Goal: Find specific page/section: Find specific page/section

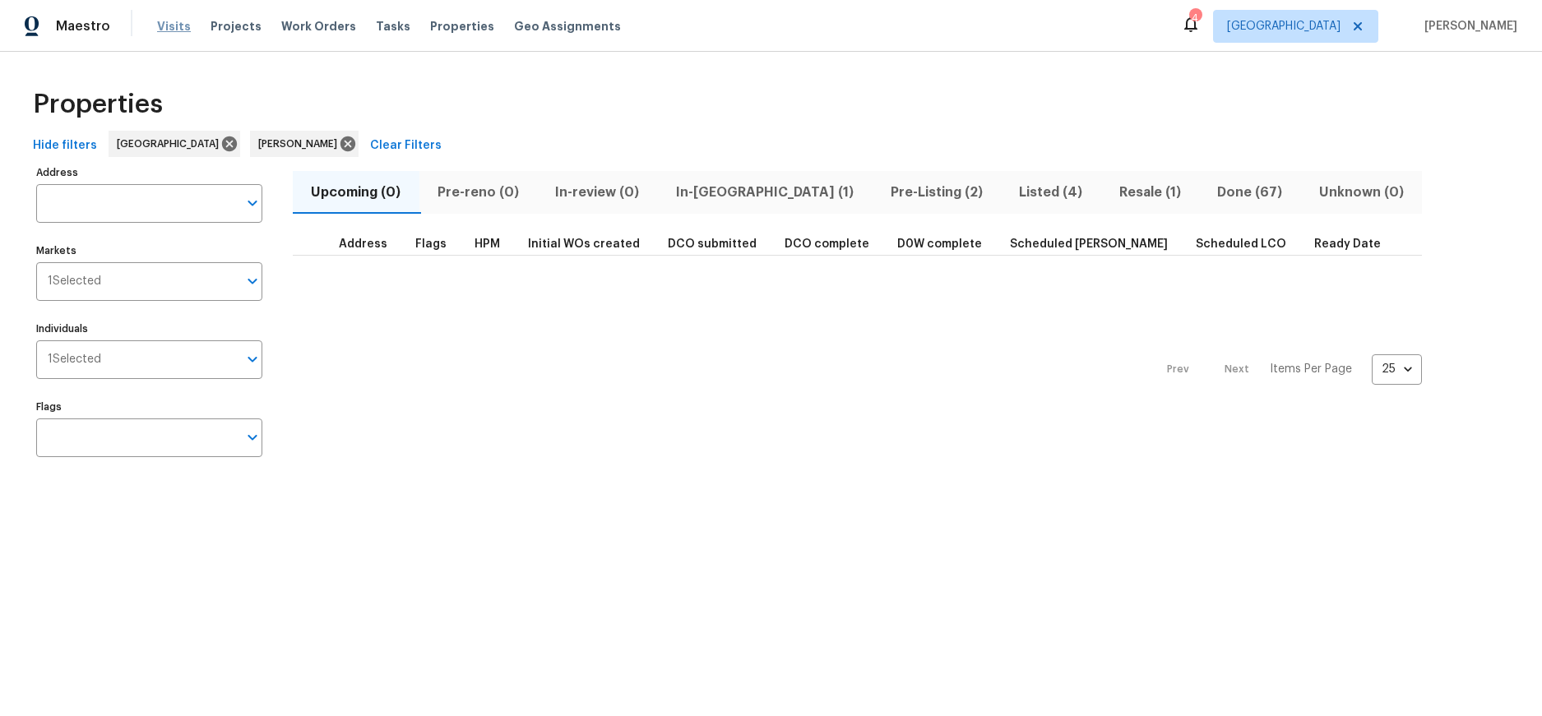
click at [166, 26] on span "Visits" at bounding box center [174, 26] width 34 height 16
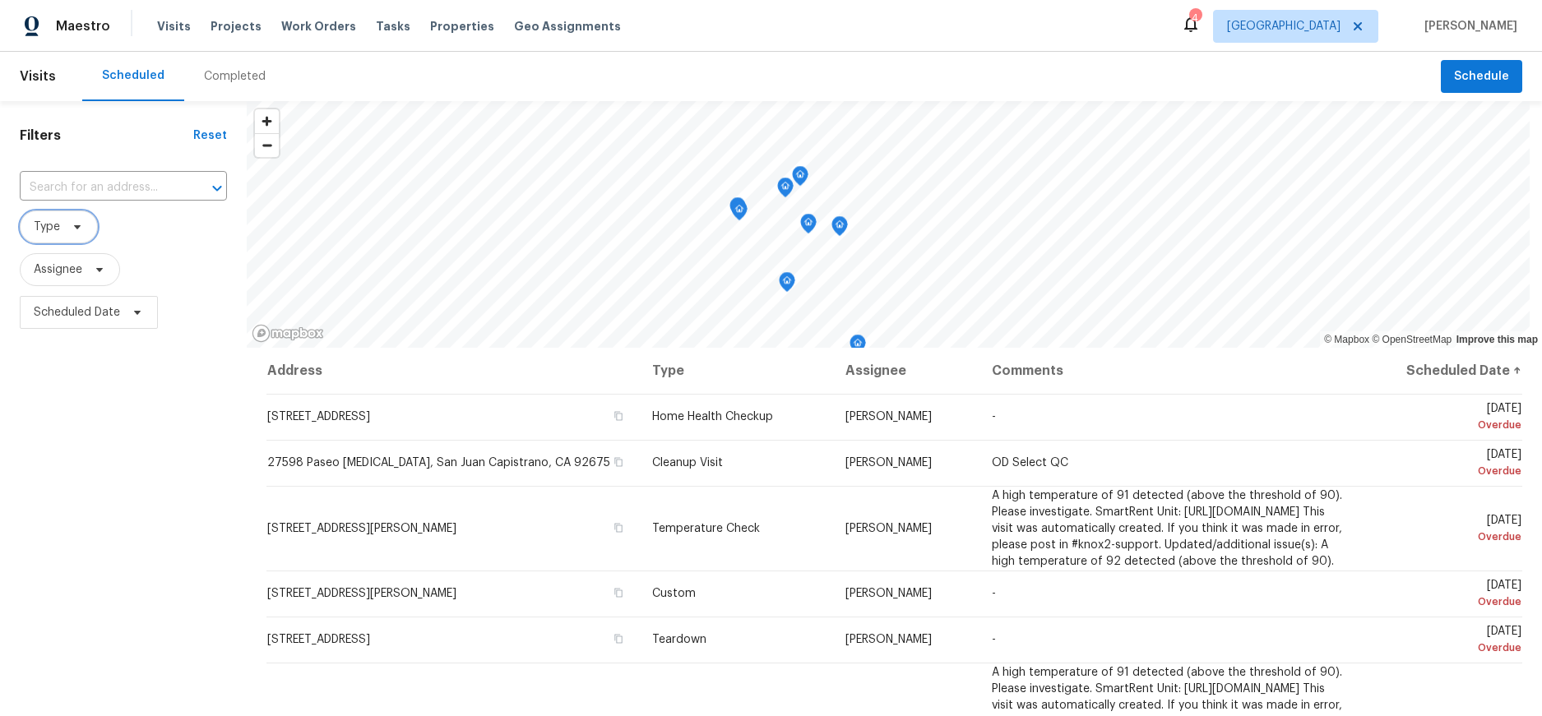
click at [44, 224] on span "Type" at bounding box center [47, 227] width 26 height 16
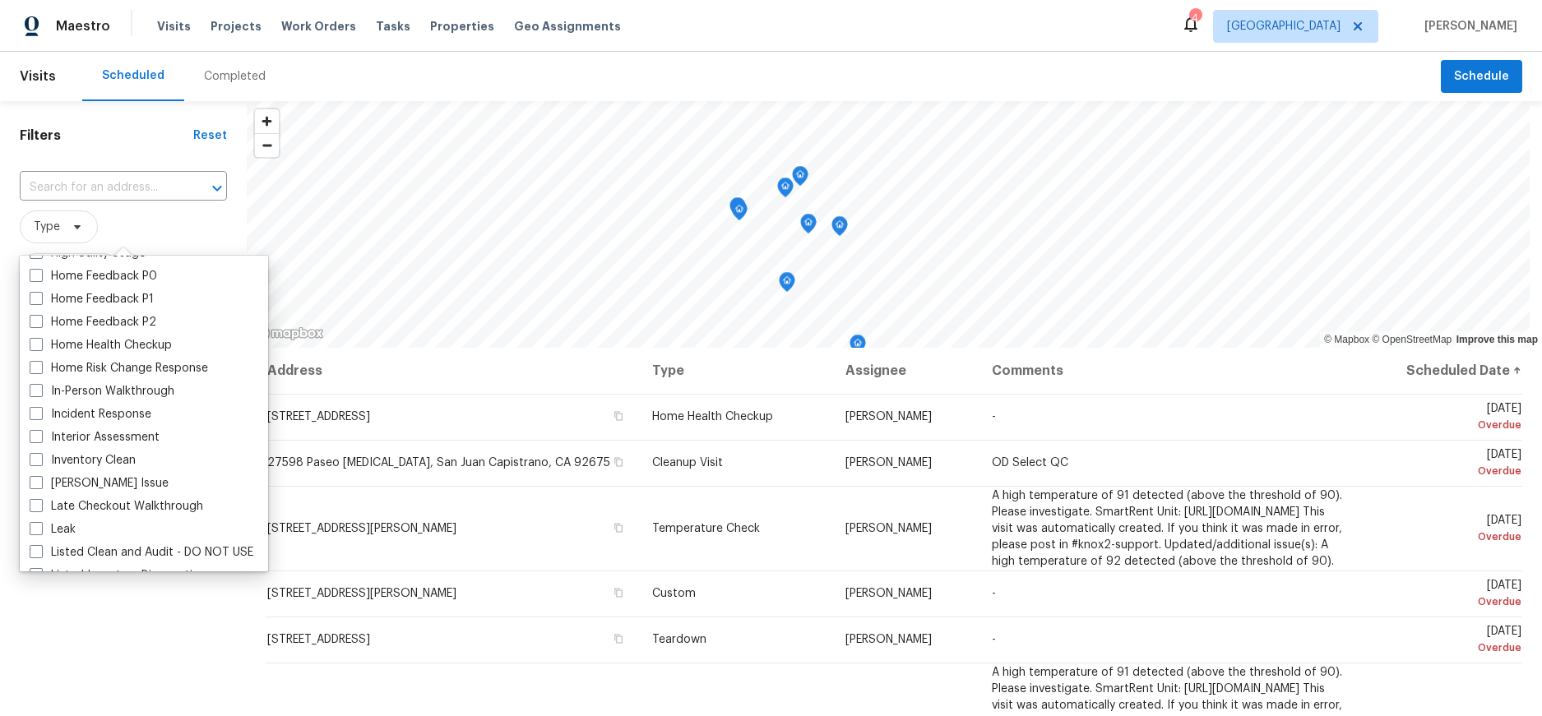
scroll to position [576, 0]
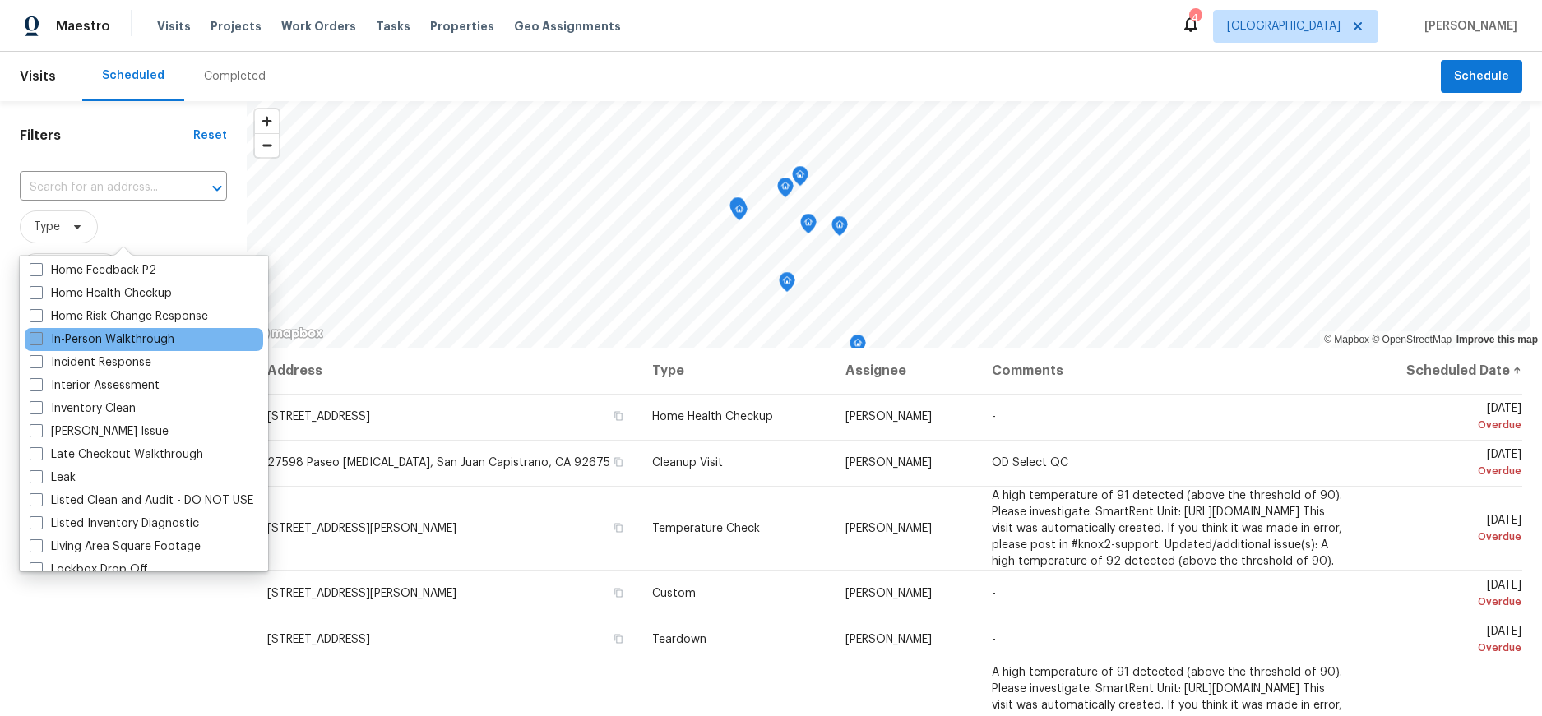
click at [37, 334] on span at bounding box center [36, 338] width 13 height 13
click at [37, 334] on input "In-Person Walkthrough" at bounding box center [35, 337] width 11 height 11
checkbox input "true"
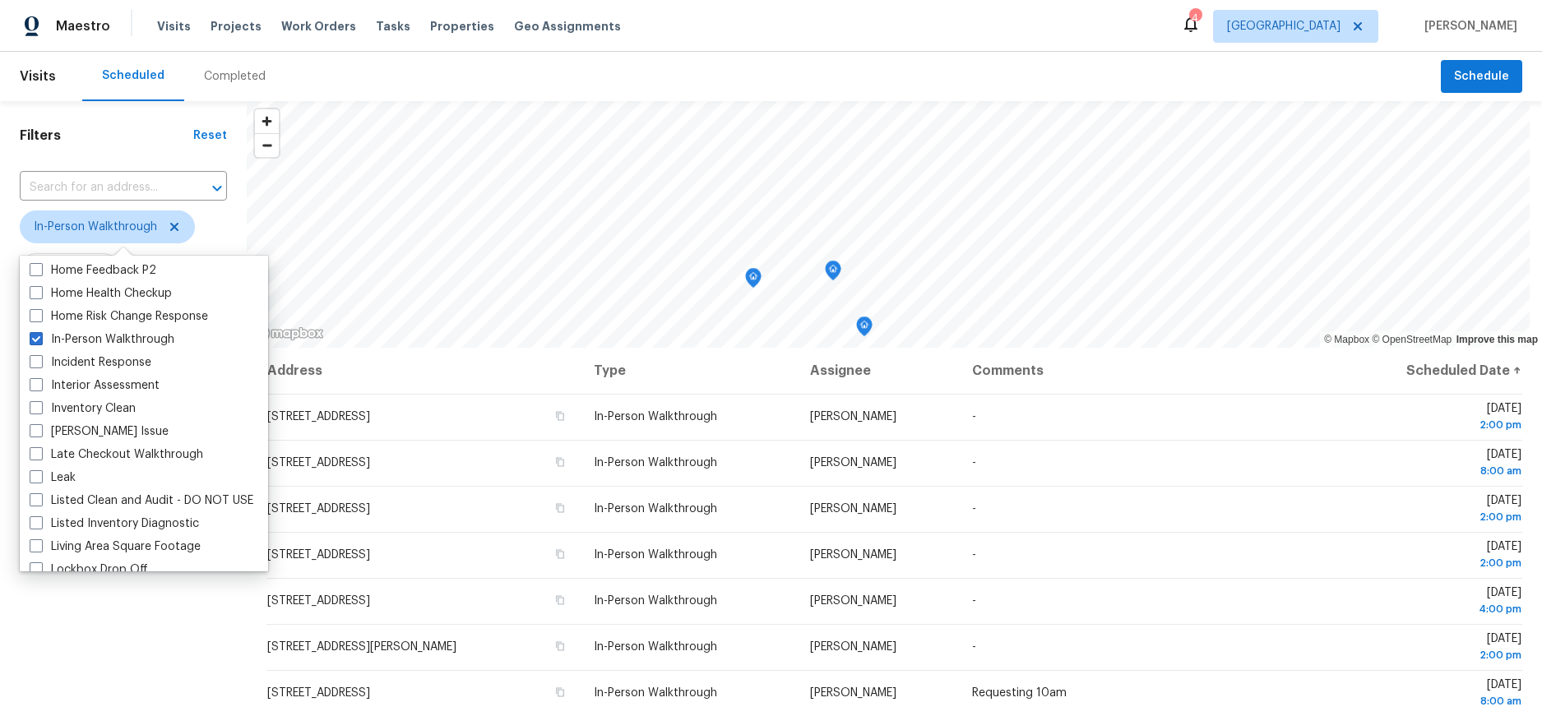
click at [110, 618] on div "Filters Reset ​ In-Person Walkthrough Assignee Scheduled Date" at bounding box center [123, 511] width 247 height 820
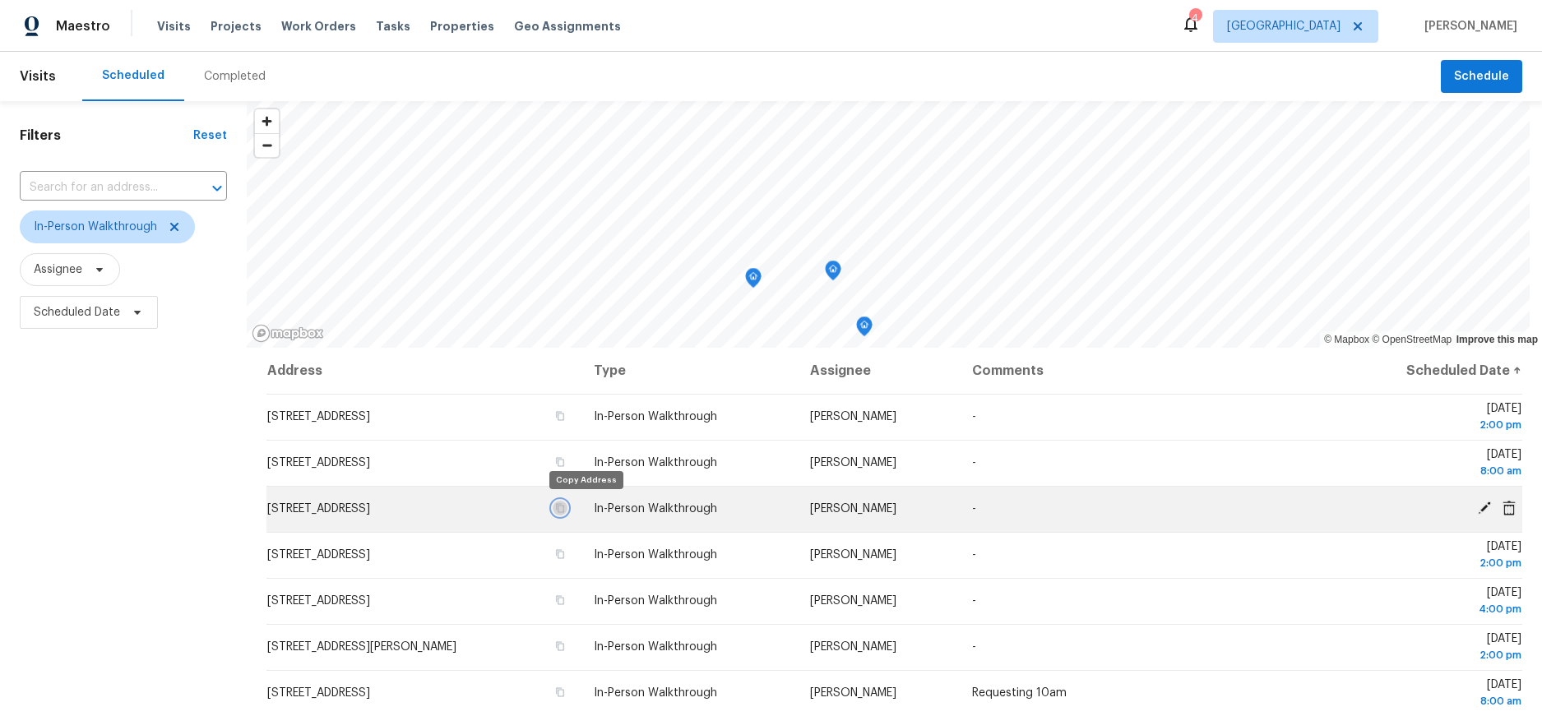
click at [565, 503] on icon "button" at bounding box center [560, 508] width 10 height 10
